Goal: Task Accomplishment & Management: Complete application form

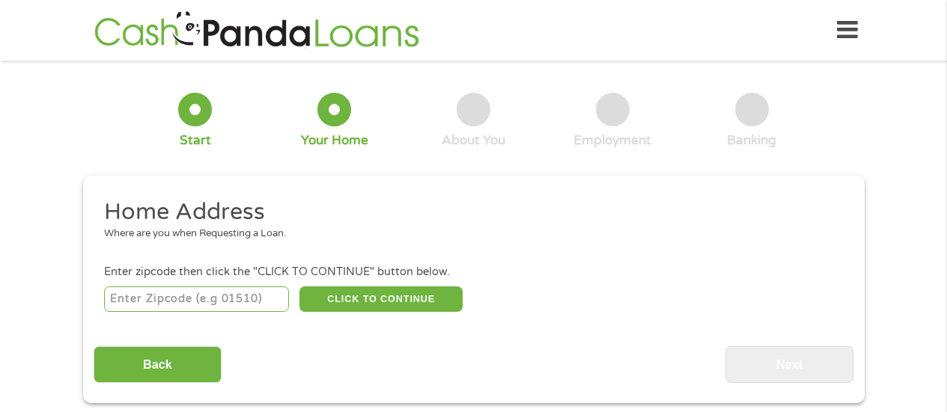
click at [518, 365] on div "Back Next" at bounding box center [474, 359] width 760 height 47
click at [206, 303] on input "number" at bounding box center [196, 299] width 185 height 25
type input "2"
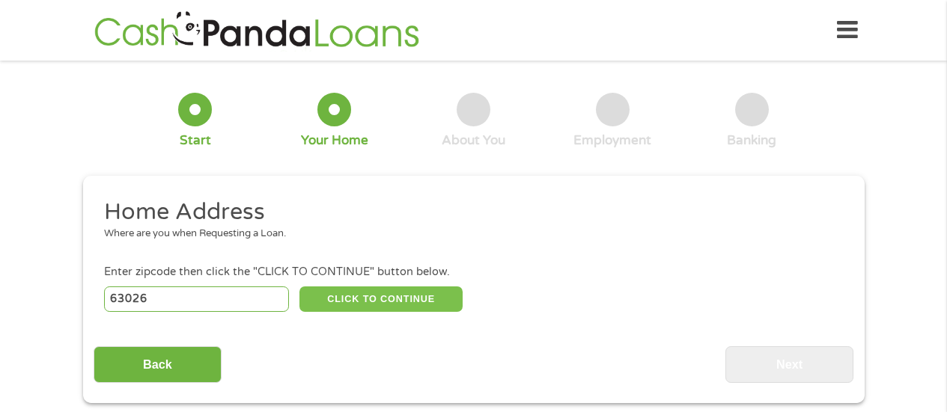
type input "63026"
click at [391, 288] on button "CLICK TO CONTINUE" at bounding box center [380, 299] width 163 height 25
type input "63026"
type input "[PERSON_NAME]"
select select "[US_STATE]"
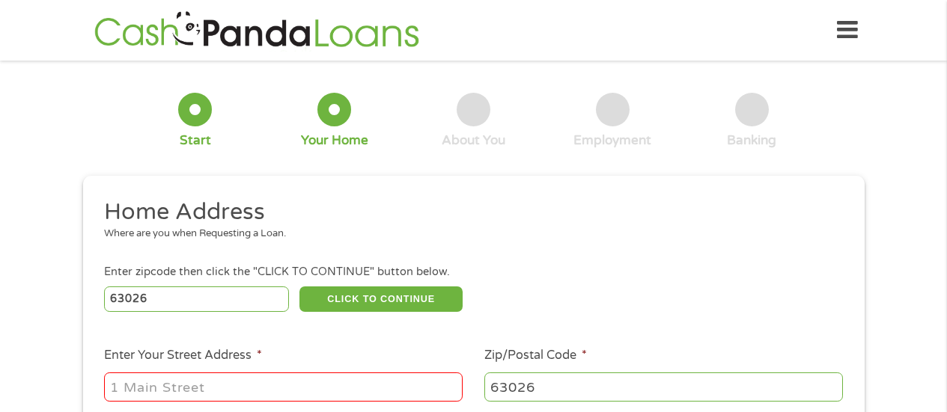
click at [329, 396] on input "Enter Your Street Address *" at bounding box center [283, 387] width 359 height 28
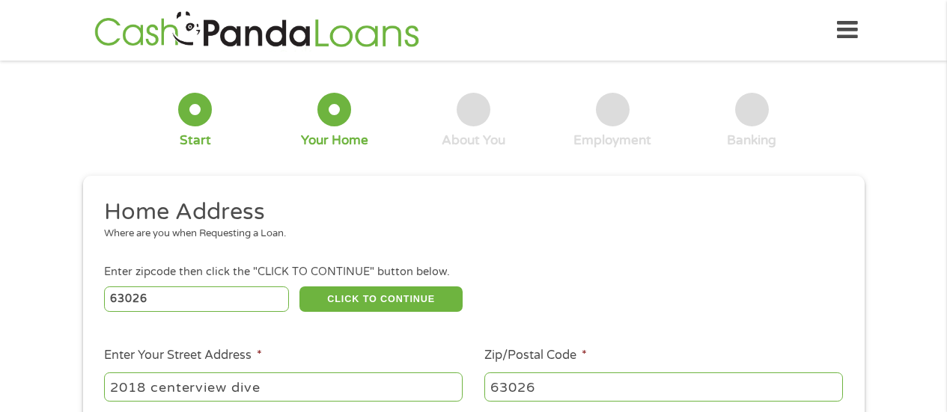
click at [331, 395] on input "2018 centerview dive" at bounding box center [283, 387] width 359 height 28
type input "2018 [GEOGRAPHIC_DATA]"
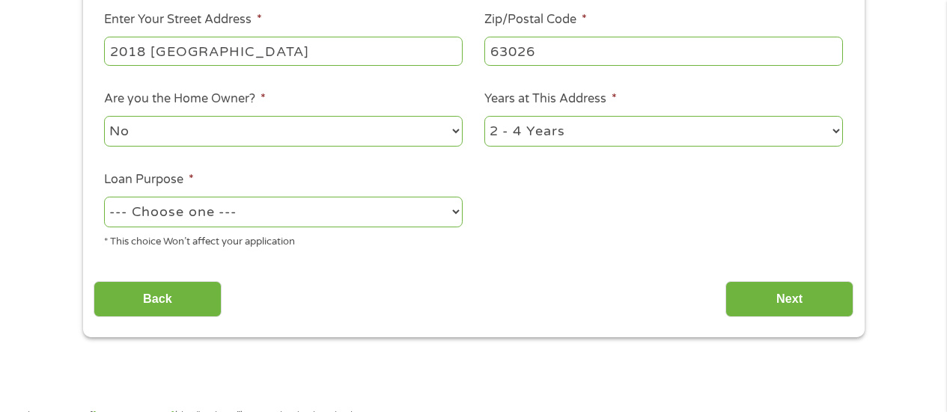
scroll to position [359, 0]
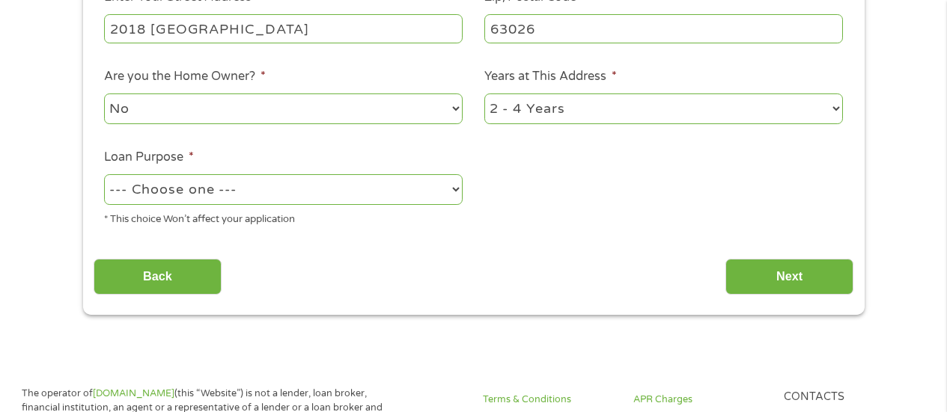
click at [432, 103] on select "No Yes" at bounding box center [283, 109] width 359 height 31
select select "yes"
click at [104, 94] on select "No Yes" at bounding box center [283, 109] width 359 height 31
click at [541, 111] on select "1 Year or less 1 - 2 Years 2 - 4 Years Over 4 Years" at bounding box center [663, 109] width 359 height 31
select select "60months"
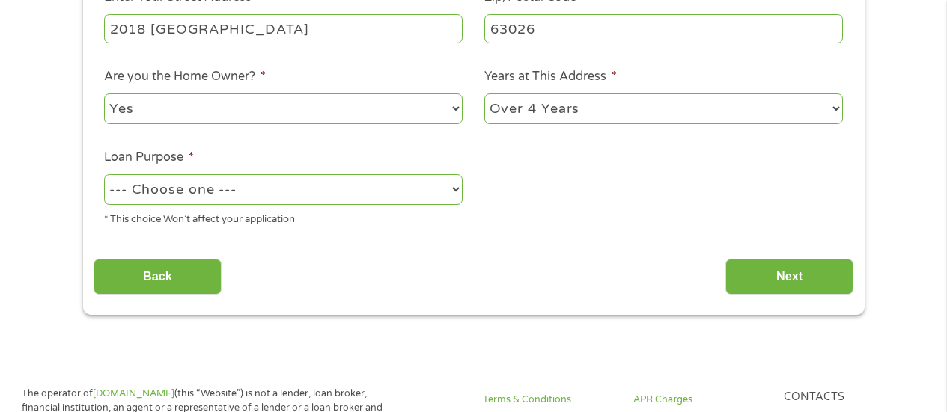
click at [484, 94] on select "1 Year or less 1 - 2 Years 2 - 4 Years Over 4 Years" at bounding box center [663, 109] width 359 height 31
click at [314, 196] on select "--- Choose one --- Pay Bills Debt Consolidation Home Improvement Major Purchase…" at bounding box center [283, 189] width 359 height 31
select select "paybills"
click at [104, 174] on select "--- Choose one --- Pay Bills Debt Consolidation Home Improvement Major Purchase…" at bounding box center [283, 189] width 359 height 31
click at [776, 299] on div "This field is hidden when viewing the form gclid Cj0KCQjwh5vFBhCyARIsAHBx2wwcfR…" at bounding box center [474, 66] width 782 height 498
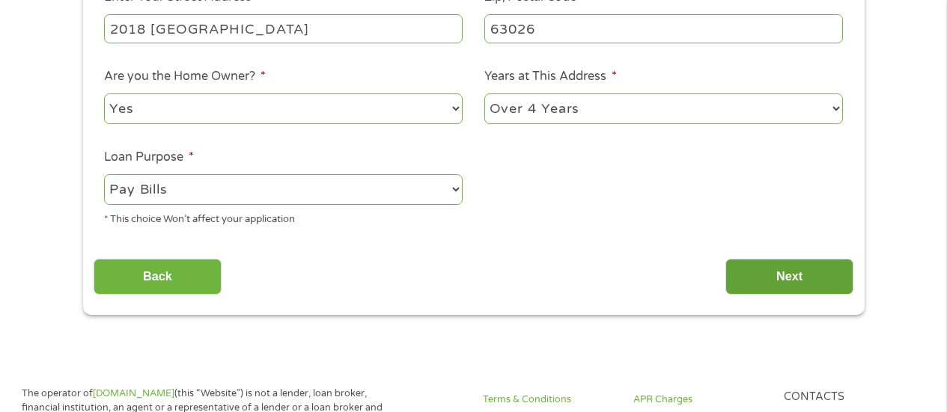
click at [781, 278] on input "Next" at bounding box center [789, 277] width 128 height 37
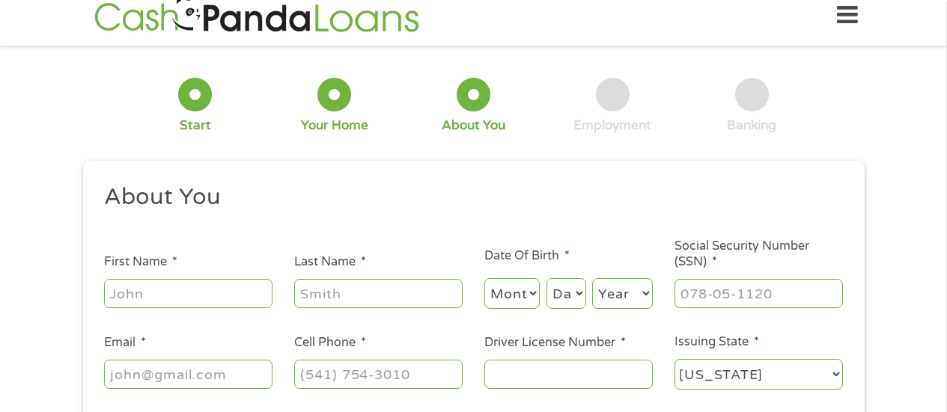
scroll to position [0, 0]
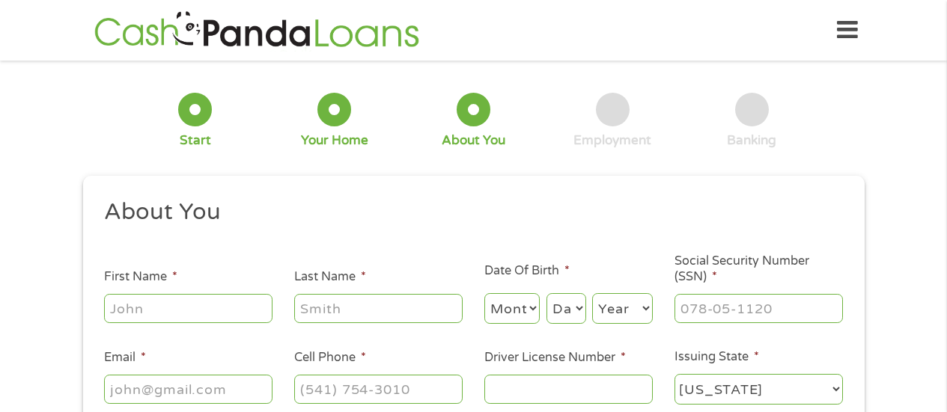
click at [225, 313] on input "First Name *" at bounding box center [188, 308] width 168 height 28
type input "s"
type input "[PERSON_NAME]"
click at [518, 305] on select "Month 1 2 3 4 5 6 7 8 9 10 11 12" at bounding box center [512, 308] width 56 height 31
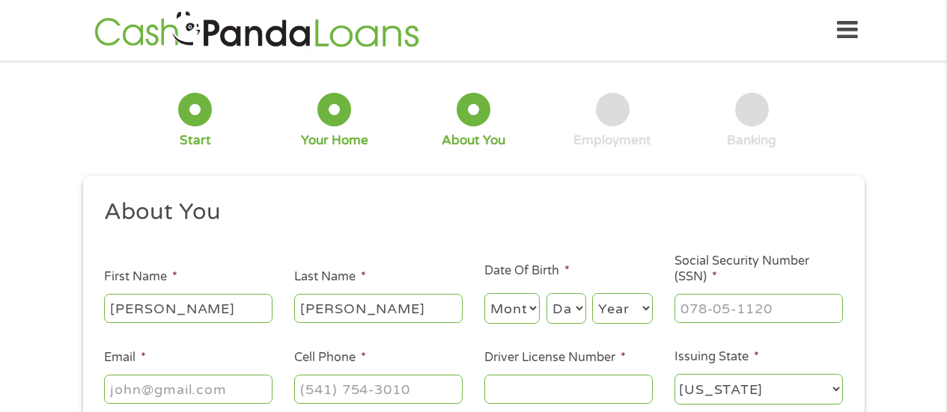
select select "6"
click at [484, 293] on select "Month 1 2 3 4 5 6 7 8 9 10 11 12" at bounding box center [512, 308] width 56 height 31
click at [569, 308] on select "Day 1 2 3 4 5 6 7 8 9 10 11 12 13 14 15 16 17 18 19 20 21 22 23 24 25 26 27 28 …" at bounding box center [566, 308] width 40 height 31
select select "23"
click at [546, 293] on select "Day 1 2 3 4 5 6 7 8 9 10 11 12 13 14 15 16 17 18 19 20 21 22 23 24 25 26 27 28 …" at bounding box center [566, 308] width 40 height 31
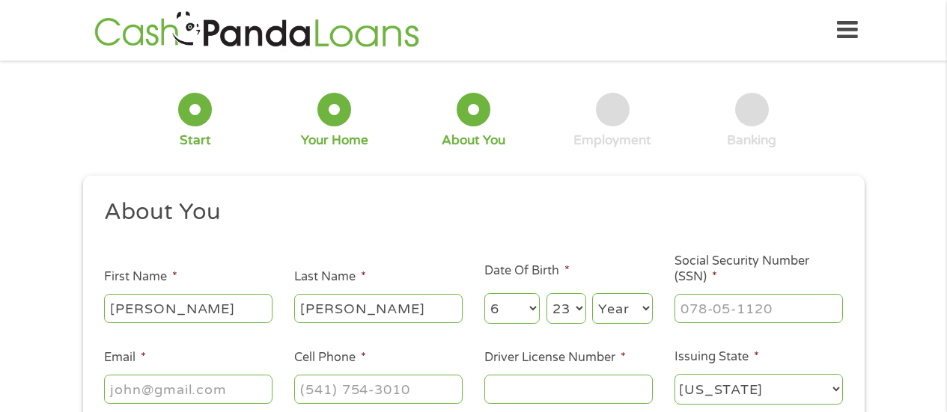
click at [612, 311] on select "Year [DATE] 2006 2005 2004 2003 2002 2001 2000 1999 1998 1997 1996 1995 1994 19…" at bounding box center [622, 308] width 61 height 31
click at [592, 293] on select "Year [DATE] 2006 2005 2004 2003 2002 2001 2000 1999 1998 1997 1996 1995 1994 19…" at bounding box center [622, 308] width 61 height 31
click at [638, 300] on select "Year [DATE] 2006 2005 2004 2003 2002 2001 2000 1999 1998 1997 1996 1995 1994 19…" at bounding box center [622, 308] width 61 height 31
select select "1987"
click at [592, 293] on select "Year [DATE] 2006 2005 2004 2003 2002 2001 2000 1999 1998 1997 1996 1995 1994 19…" at bounding box center [622, 308] width 61 height 31
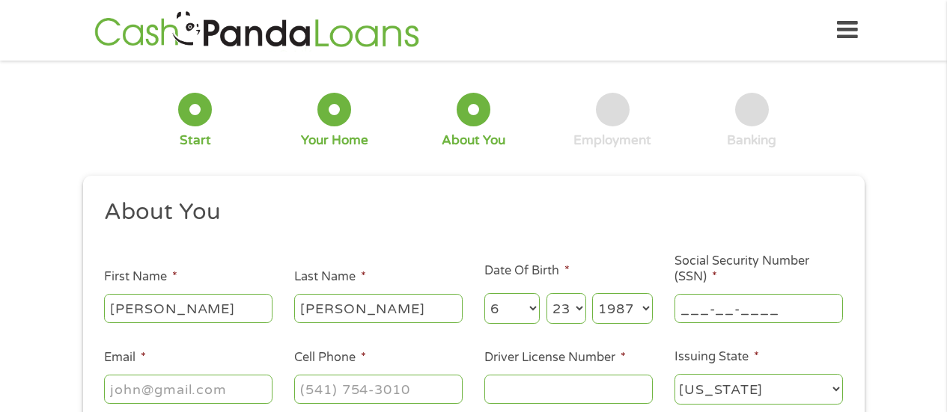
click at [740, 313] on input "___-__-____" at bounding box center [759, 308] width 168 height 28
type input "492-98-6367"
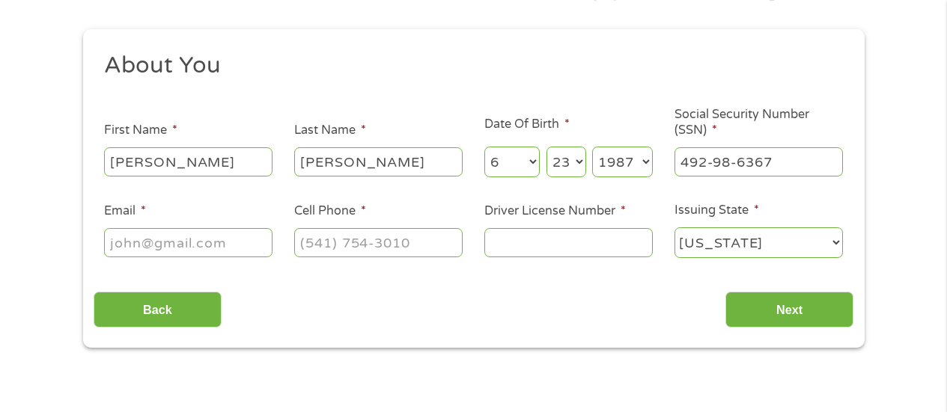
scroll to position [153, 0]
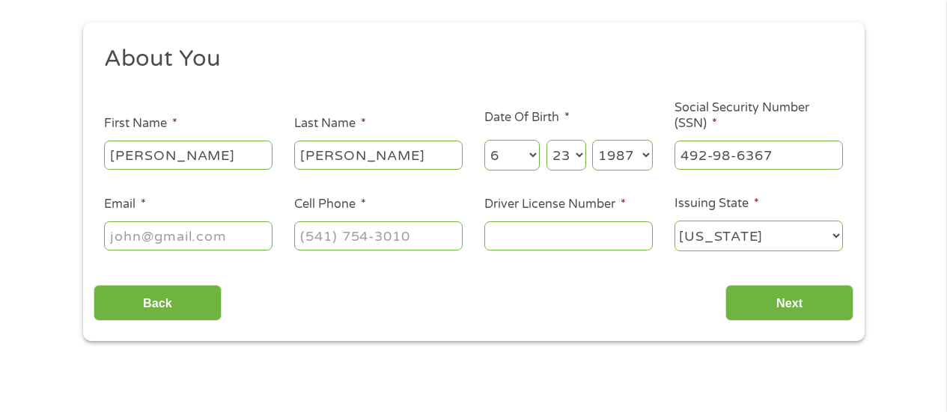
click at [156, 240] on input "Email *" at bounding box center [188, 236] width 168 height 28
type input "[EMAIL_ADDRESS][DOMAIN_NAME]"
type input "[PHONE_NUMBER]"
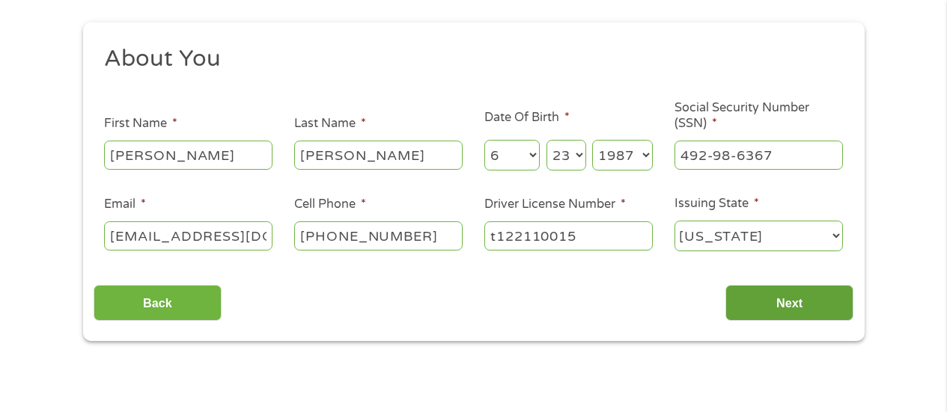
type input "t122110015"
click at [746, 312] on input "Next" at bounding box center [789, 303] width 128 height 37
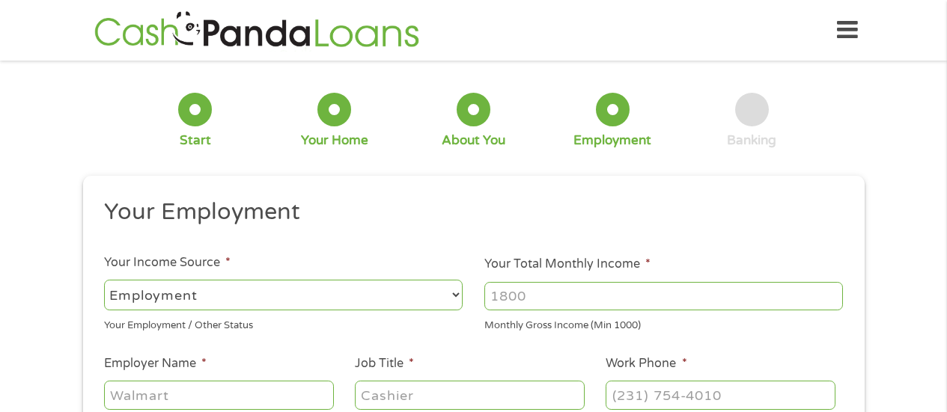
click at [531, 306] on input "Your Total Monthly Income *" at bounding box center [663, 296] width 359 height 28
type input "3800"
type input "kemo aerospace"
type input "shipping"
type input "[PHONE_NUMBER]"
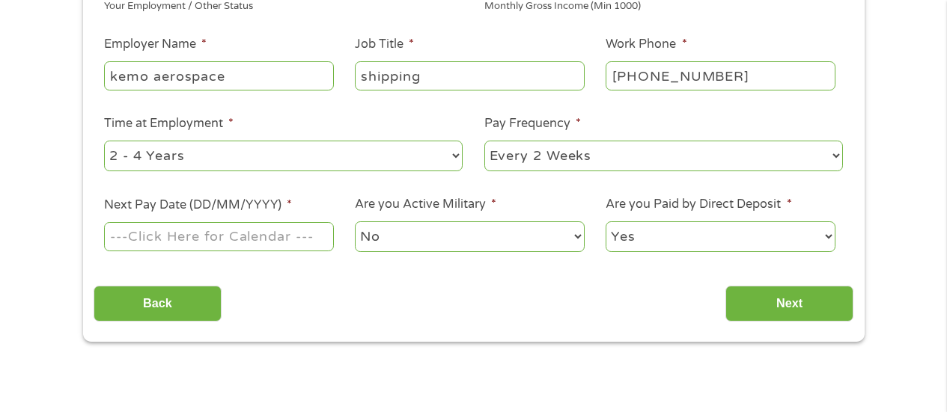
scroll to position [350, 0]
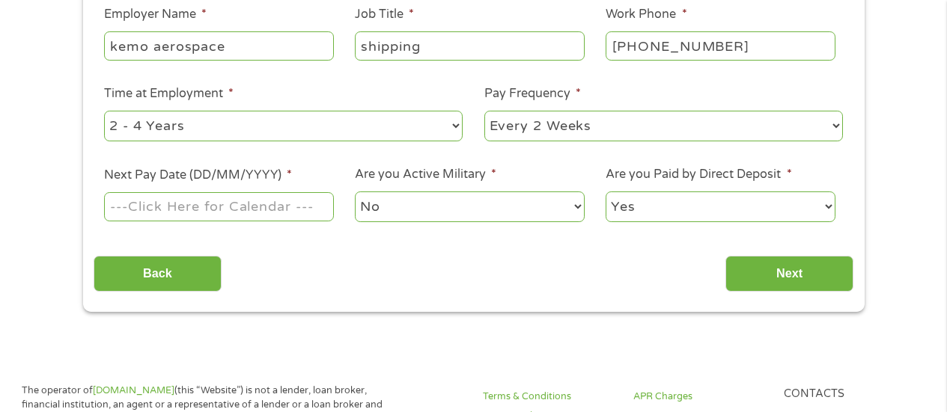
click at [691, 138] on select "--- Choose one --- Every 2 Weeks Every Week Monthly Semi-Monthly" at bounding box center [663, 126] width 359 height 31
select select "weekly"
click at [484, 111] on select "--- Choose one --- Every 2 Weeks Every Week Monthly Semi-Monthly" at bounding box center [663, 126] width 359 height 31
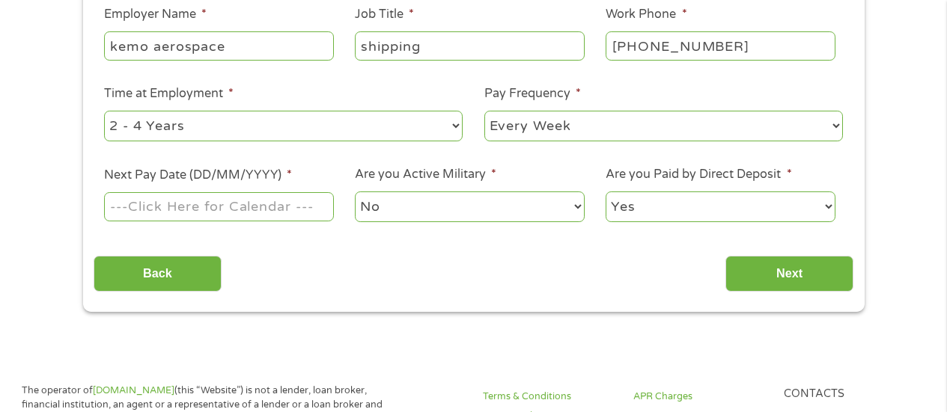
click at [257, 208] on input "Next Pay Date (DD/MM/YYYY) *" at bounding box center [218, 206] width 229 height 28
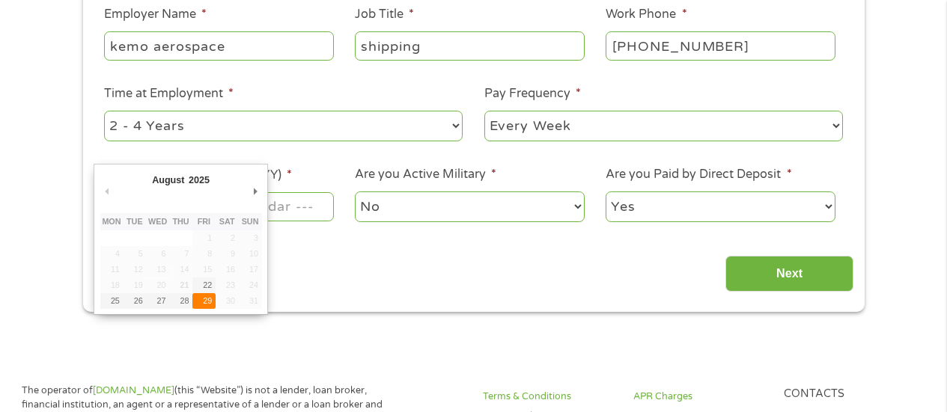
type input "[DATE]"
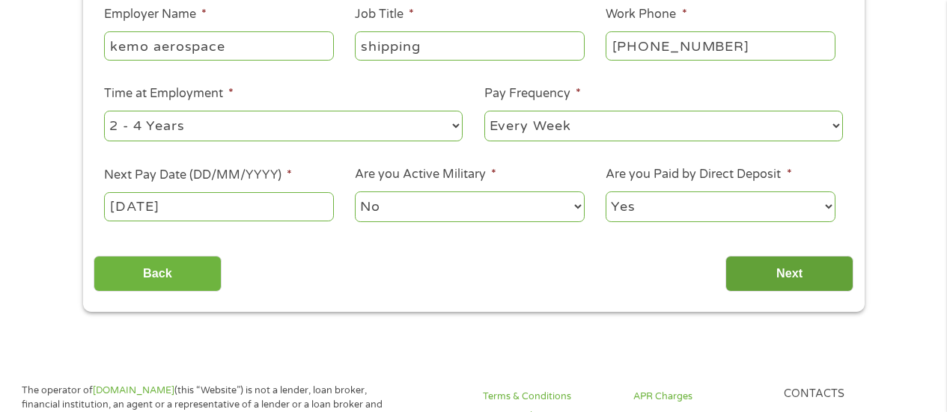
click at [752, 288] on input "Next" at bounding box center [789, 274] width 128 height 37
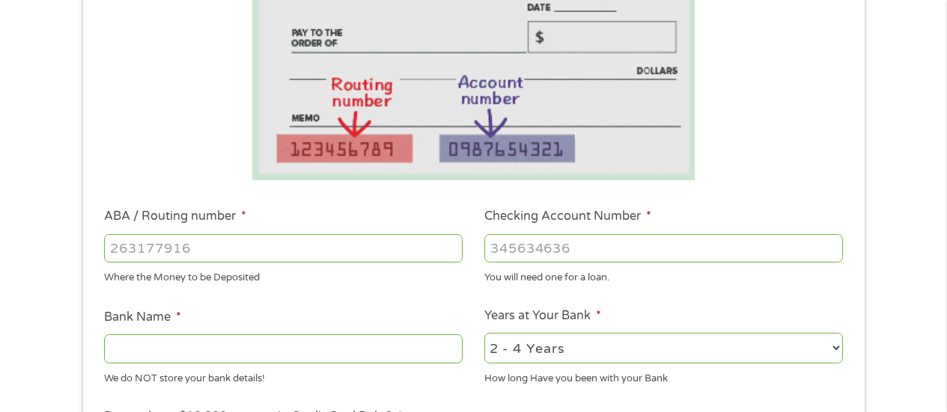
scroll to position [304, 0]
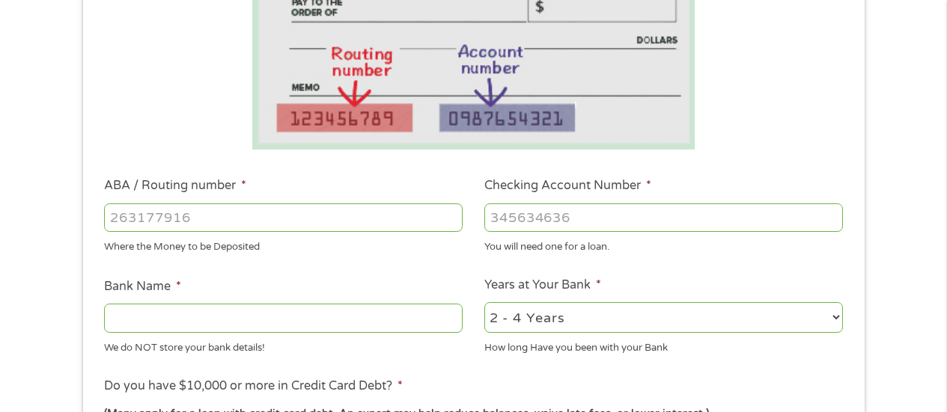
click at [436, 226] on input "ABA / Routing number *" at bounding box center [283, 218] width 359 height 28
type input "124071889"
type input "AMERICAN EXPRESS CENTURION BANK"
type input "124071889"
type input "[CREDIT_CARD_NUMBER]"
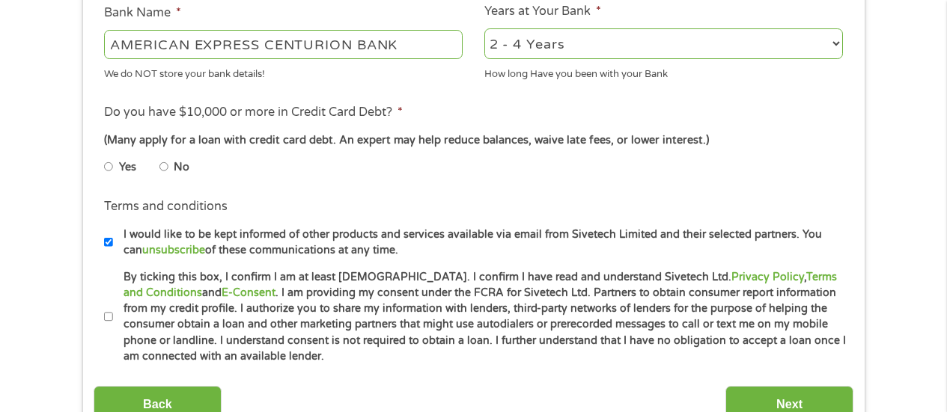
scroll to position [582, 0]
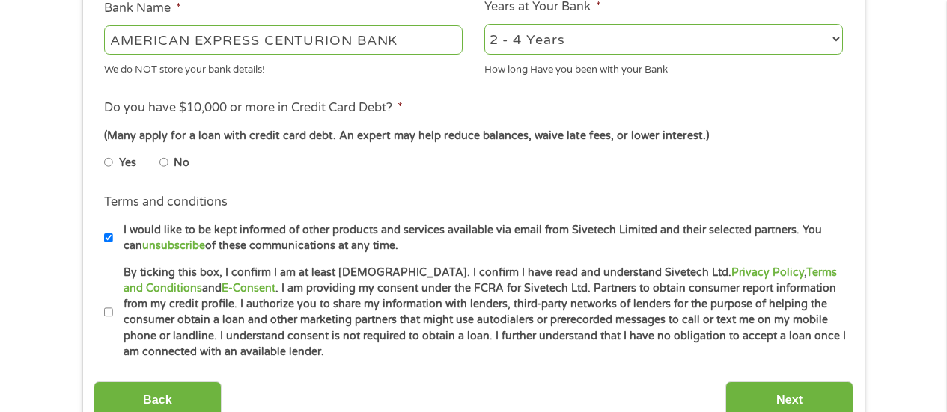
click at [170, 162] on li "No" at bounding box center [186, 162] width 54 height 29
click at [159, 161] on input "No" at bounding box center [163, 162] width 9 height 24
radio input "true"
click at [103, 309] on li "Terms and conditions * By ticking this box, I confirm I am at least [DEMOGRAPHI…" at bounding box center [474, 313] width 760 height 96
click at [106, 314] on input "By ticking this box, I confirm I am at least [DEMOGRAPHIC_DATA]. I confirm I ha…" at bounding box center [108, 313] width 9 height 24
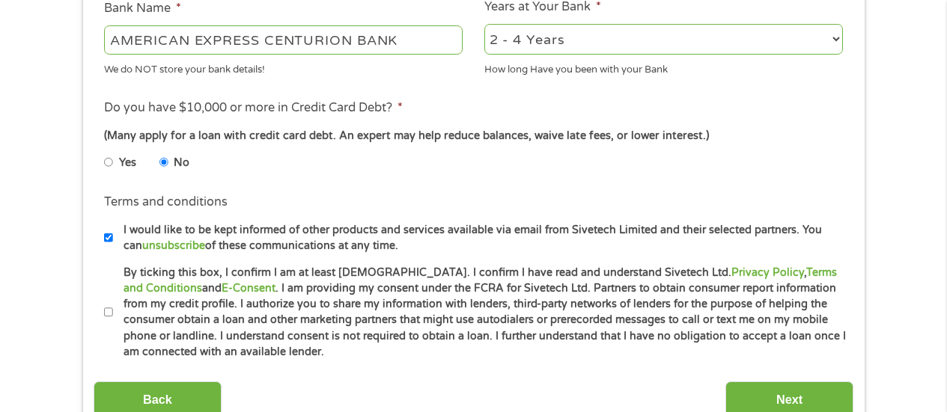
checkbox input "true"
click at [770, 393] on input "Next" at bounding box center [789, 400] width 128 height 37
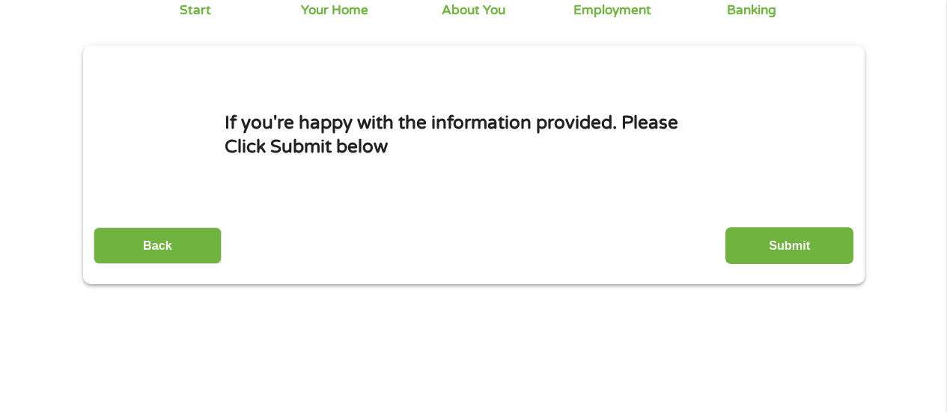
scroll to position [0, 0]
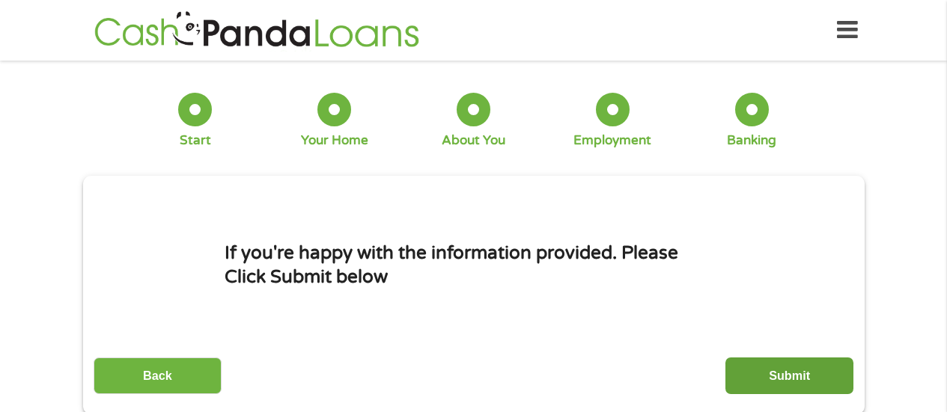
click at [749, 371] on input "Submit" at bounding box center [789, 376] width 128 height 37
